Goal: Task Accomplishment & Management: Use online tool/utility

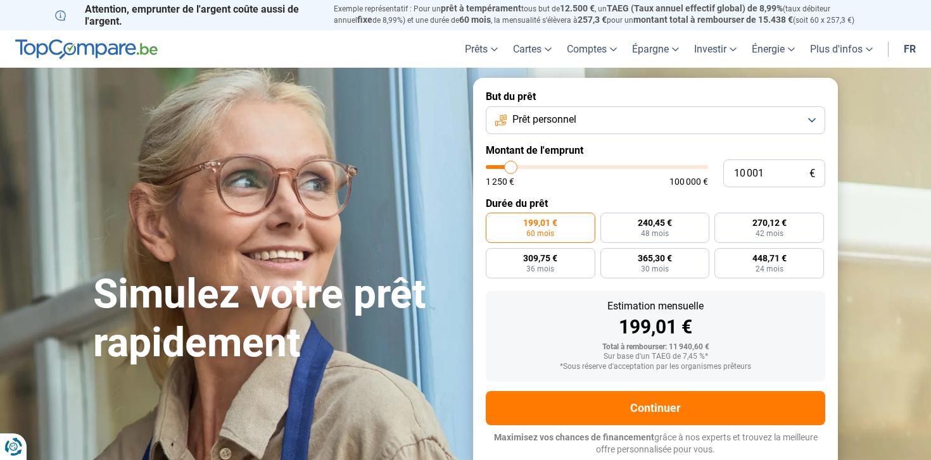
click at [663, 123] on button "Prêt personnel" at bounding box center [655, 120] width 339 height 28
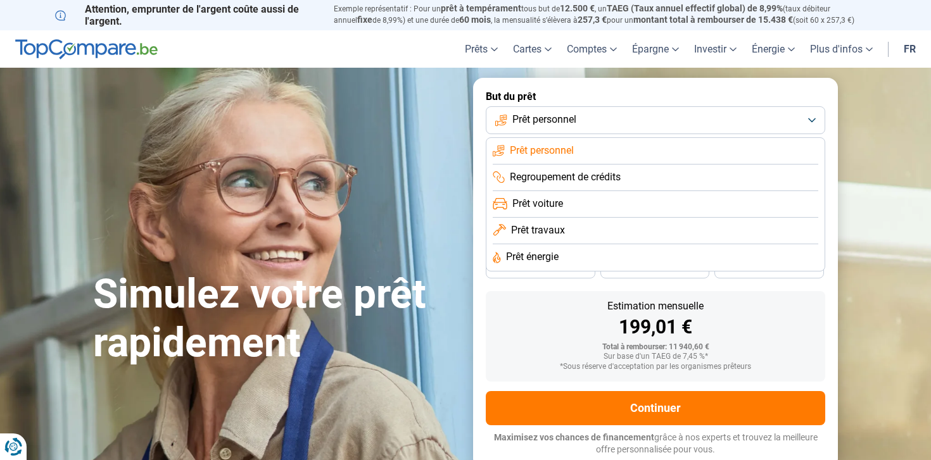
click at [631, 95] on label "But du prêt" at bounding box center [655, 97] width 339 height 12
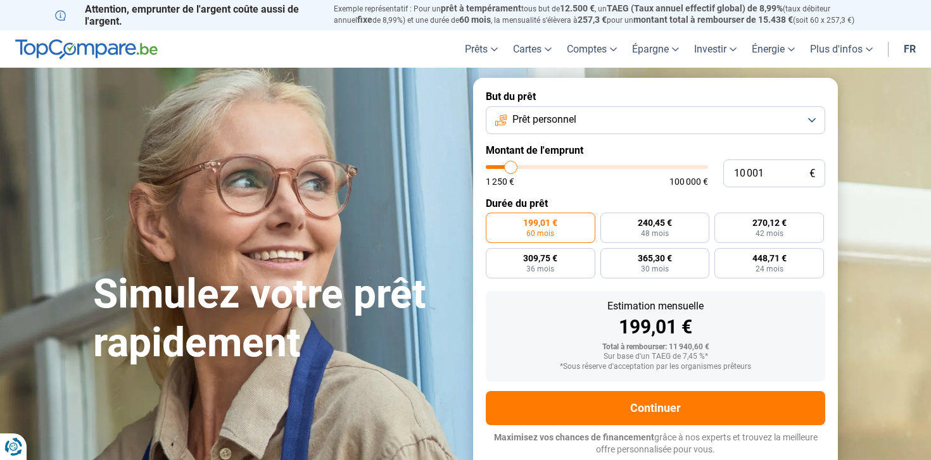
type input "10 250"
type input "10250"
type input "10 750"
type input "10750"
type input "12 750"
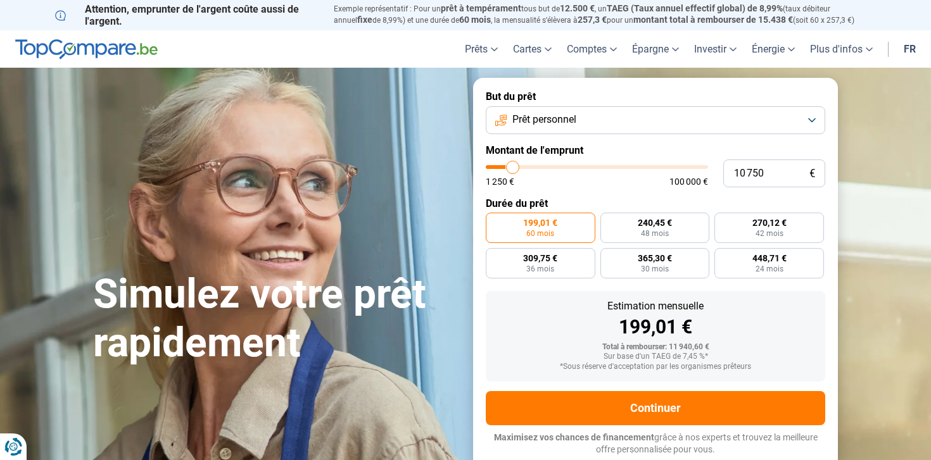
type input "12750"
type input "15 750"
type input "15750"
type input "20 500"
type input "20500"
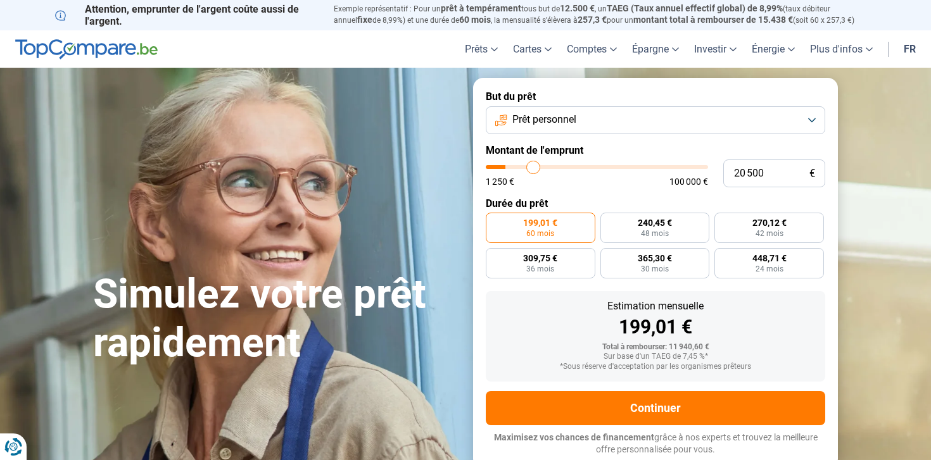
type input "25 500"
type input "25500"
type input "31 250"
type input "31250"
type input "36 000"
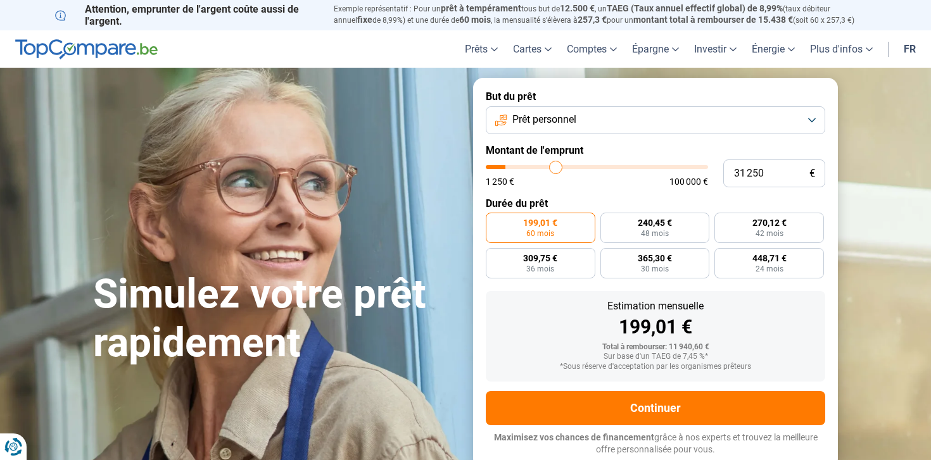
type input "36000"
type input "40 250"
type input "40250"
type input "44 500"
type input "44500"
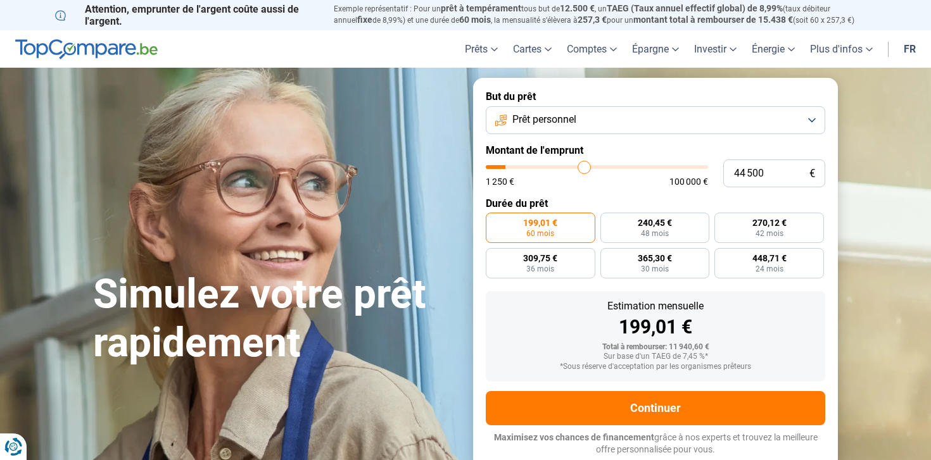
type input "47 500"
type input "47500"
type input "49 500"
type input "49500"
type input "51 750"
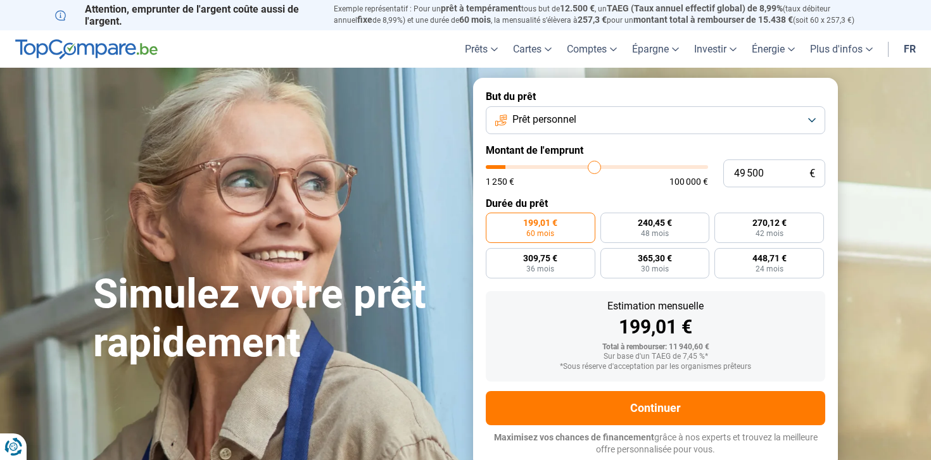
type input "51750"
type input "53 500"
type input "53500"
type input "55 250"
type input "55250"
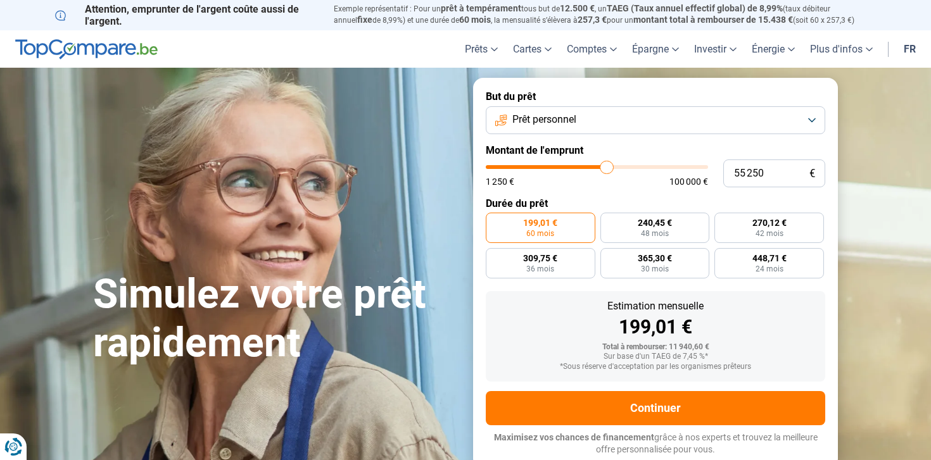
type input "57 250"
type input "57250"
type input "59 250"
type input "59250"
type input "61 250"
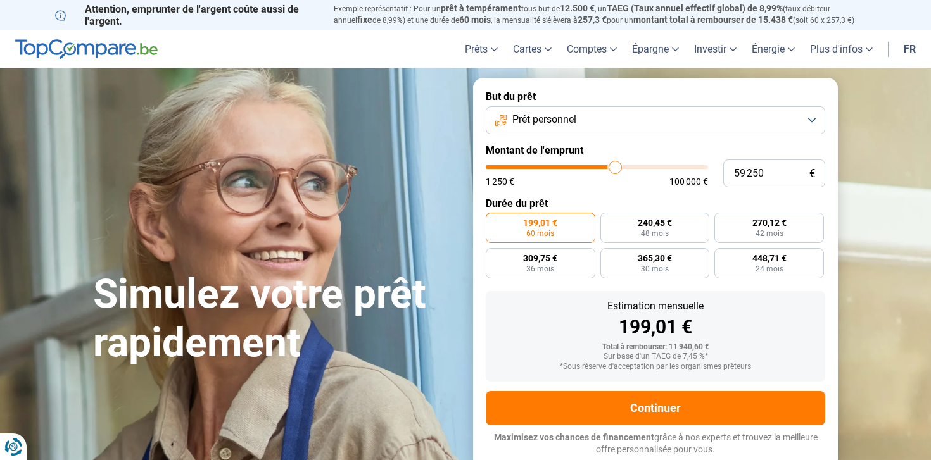
type input "61250"
type input "64 000"
type input "64000"
type input "67 250"
type input "67250"
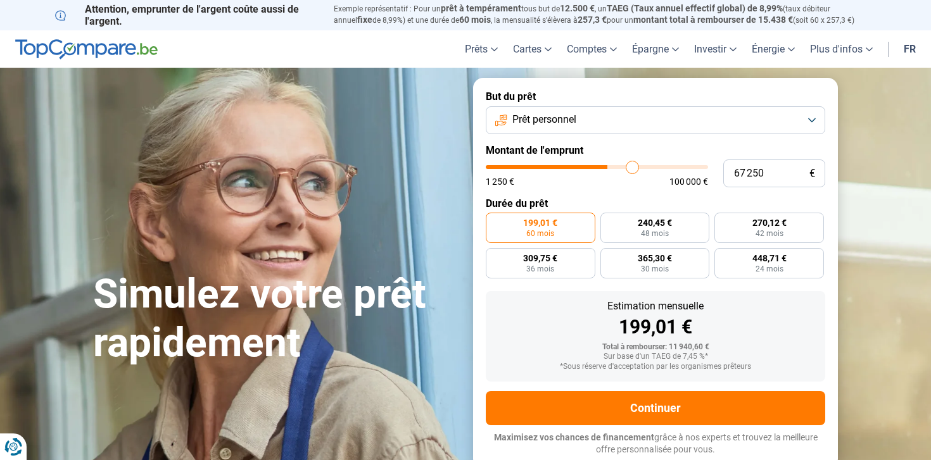
type input "71 500"
type input "71500"
type input "77 000"
type input "77000"
type input "82 000"
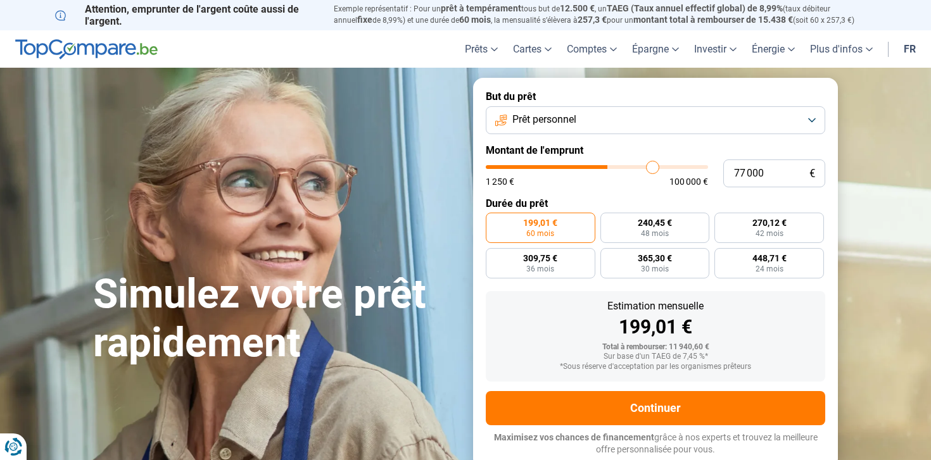
type input "82000"
type input "87 750"
type input "87750"
type input "92 500"
type input "92500"
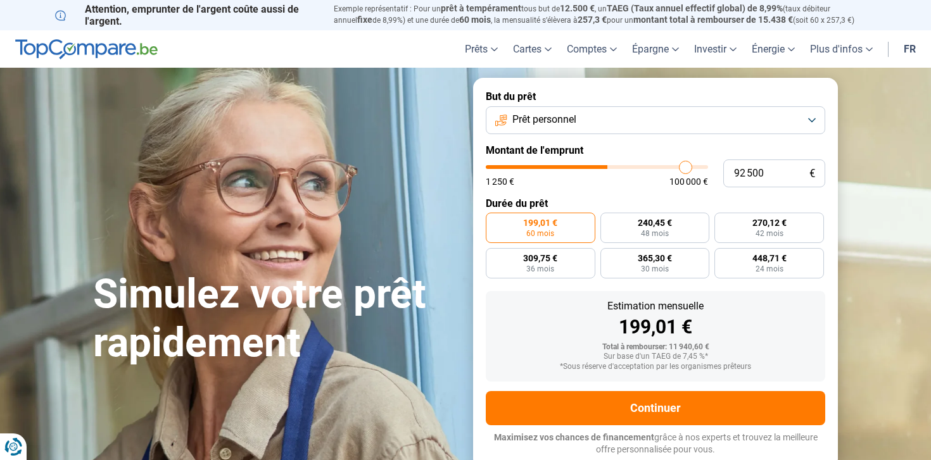
type input "96 500"
type input "96500"
type input "99 750"
type input "99750"
type input "100 000"
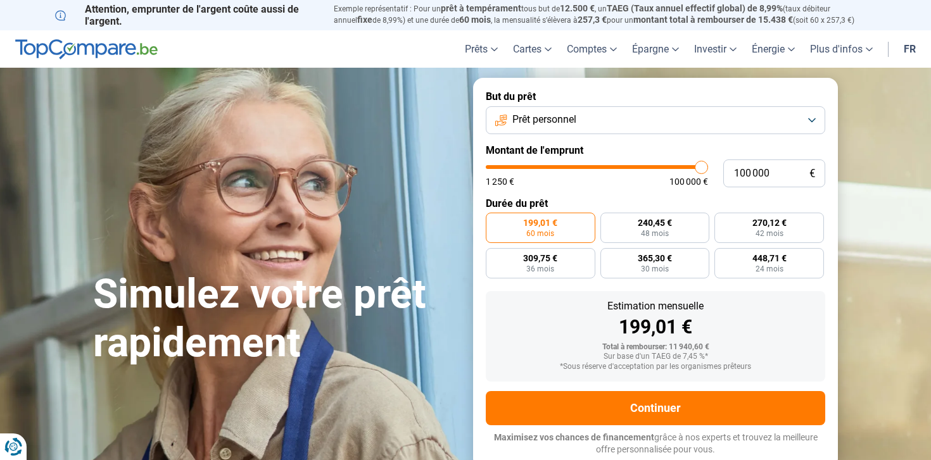
drag, startPoint x: 511, startPoint y: 168, endPoint x: 727, endPoint y: 157, distance: 215.5
type input "100000"
click at [727, 157] on form "But du prêt Prêt personnel Montant de l'emprunt 100 000 € 1 250 € 100 000 € Dur…" at bounding box center [655, 273] width 365 height 391
radio input "false"
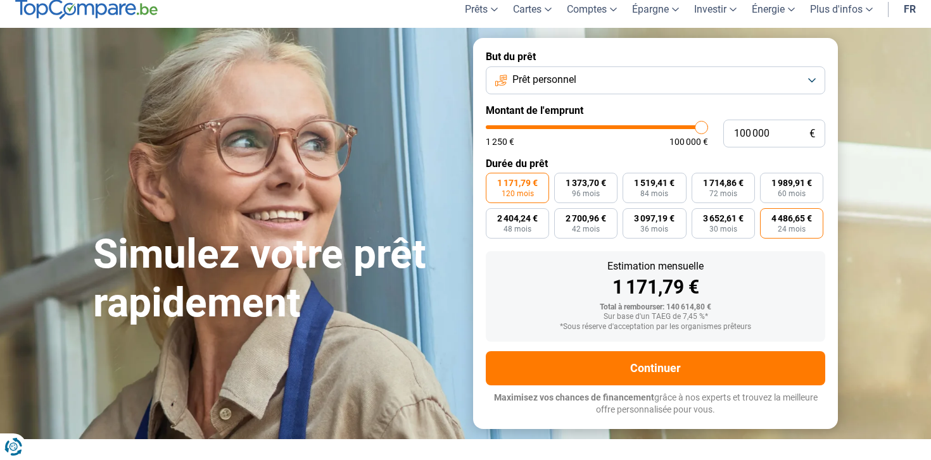
scroll to position [41, 0]
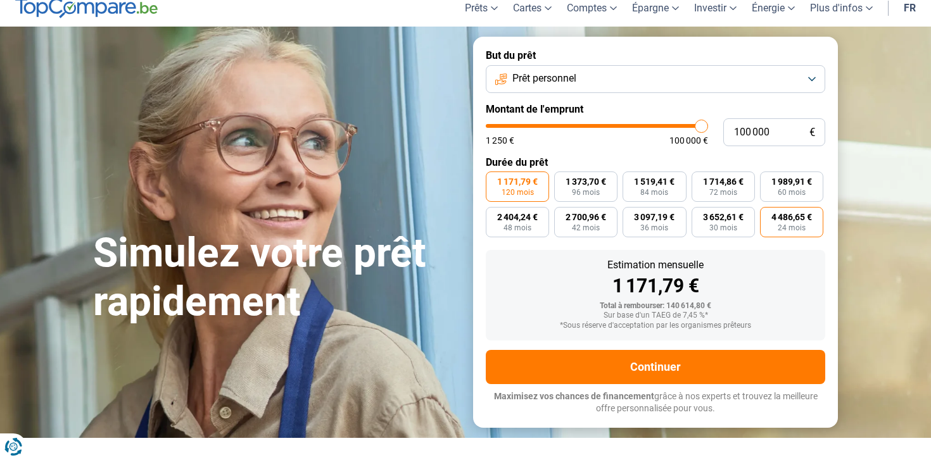
click at [791, 224] on span "24 mois" at bounding box center [791, 228] width 28 height 8
click at [768, 215] on input "4 486,65 € 24 mois" at bounding box center [764, 211] width 8 height 8
radio input "true"
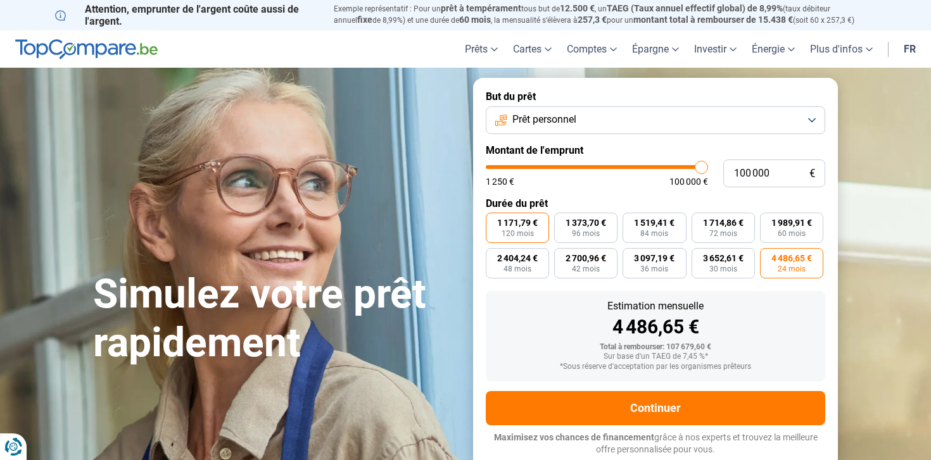
click at [524, 222] on span "1 171,79 €" at bounding box center [517, 222] width 41 height 9
click at [494, 221] on input "1 171,79 € 120 mois" at bounding box center [490, 217] width 8 height 8
radio input "true"
click at [789, 249] on label "4 486,65 € 24 mois" at bounding box center [791, 263] width 63 height 30
click at [768, 249] on input "4 486,65 € 24 mois" at bounding box center [764, 252] width 8 height 8
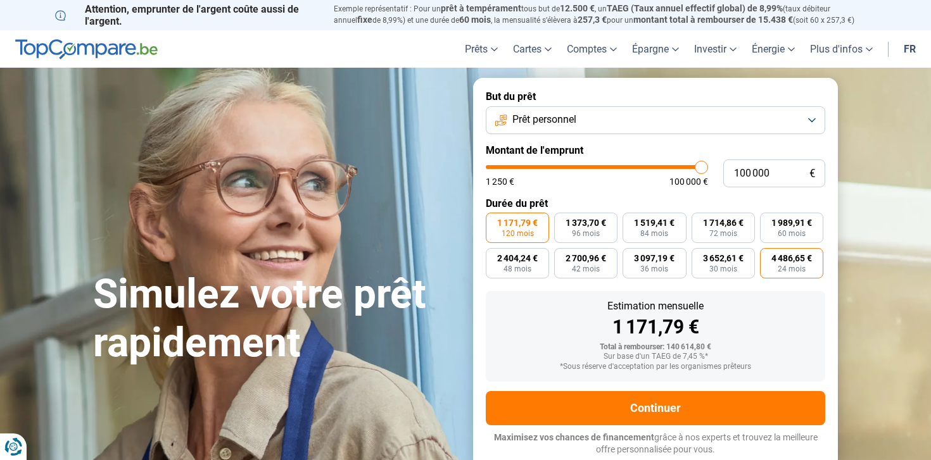
radio input "true"
